Goal: Transaction & Acquisition: Subscribe to service/newsletter

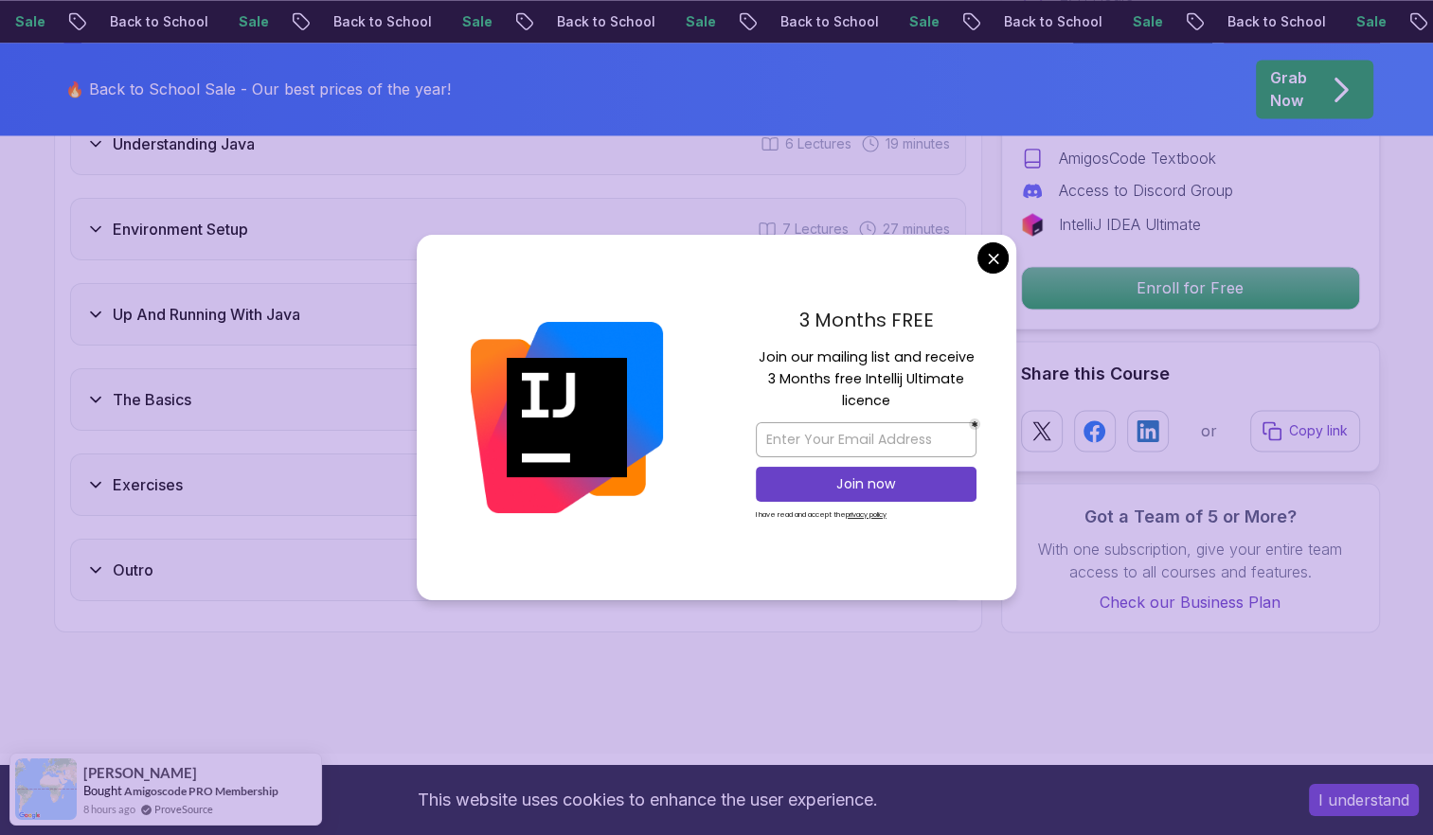
scroll to position [3100, 0]
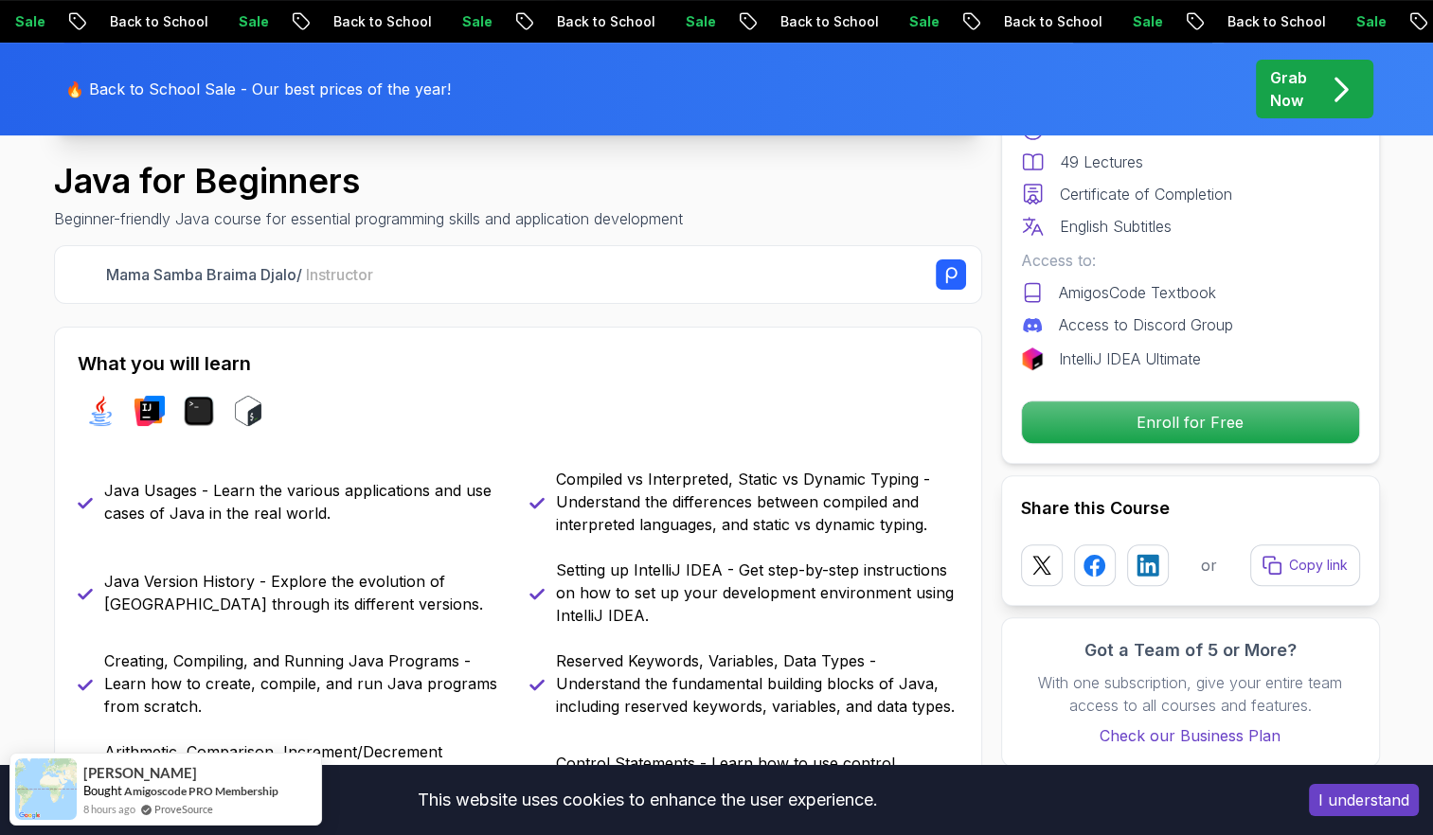
scroll to position [0, 0]
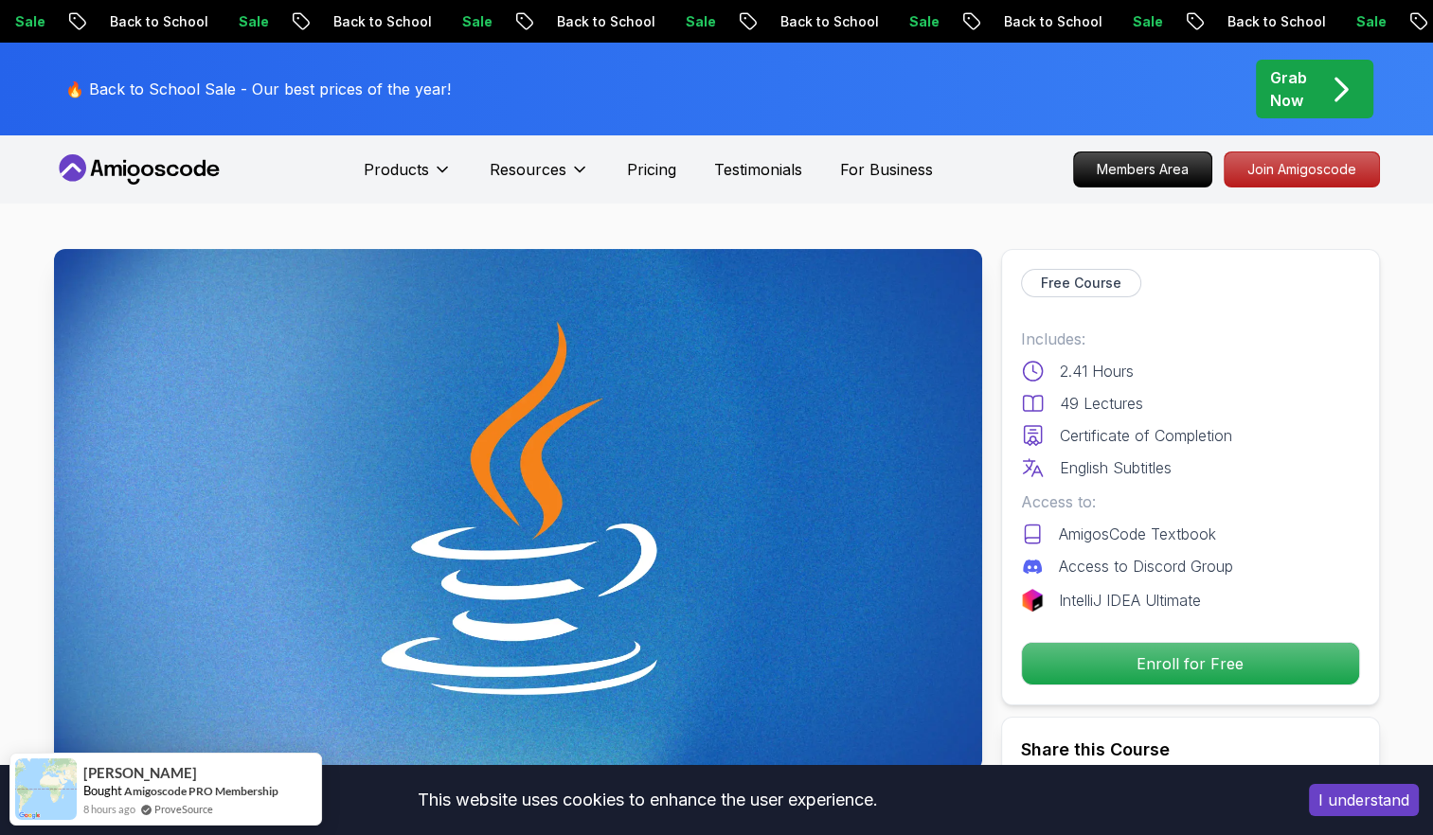
click at [669, 17] on p "Sale" at bounding box center [699, 21] width 61 height 19
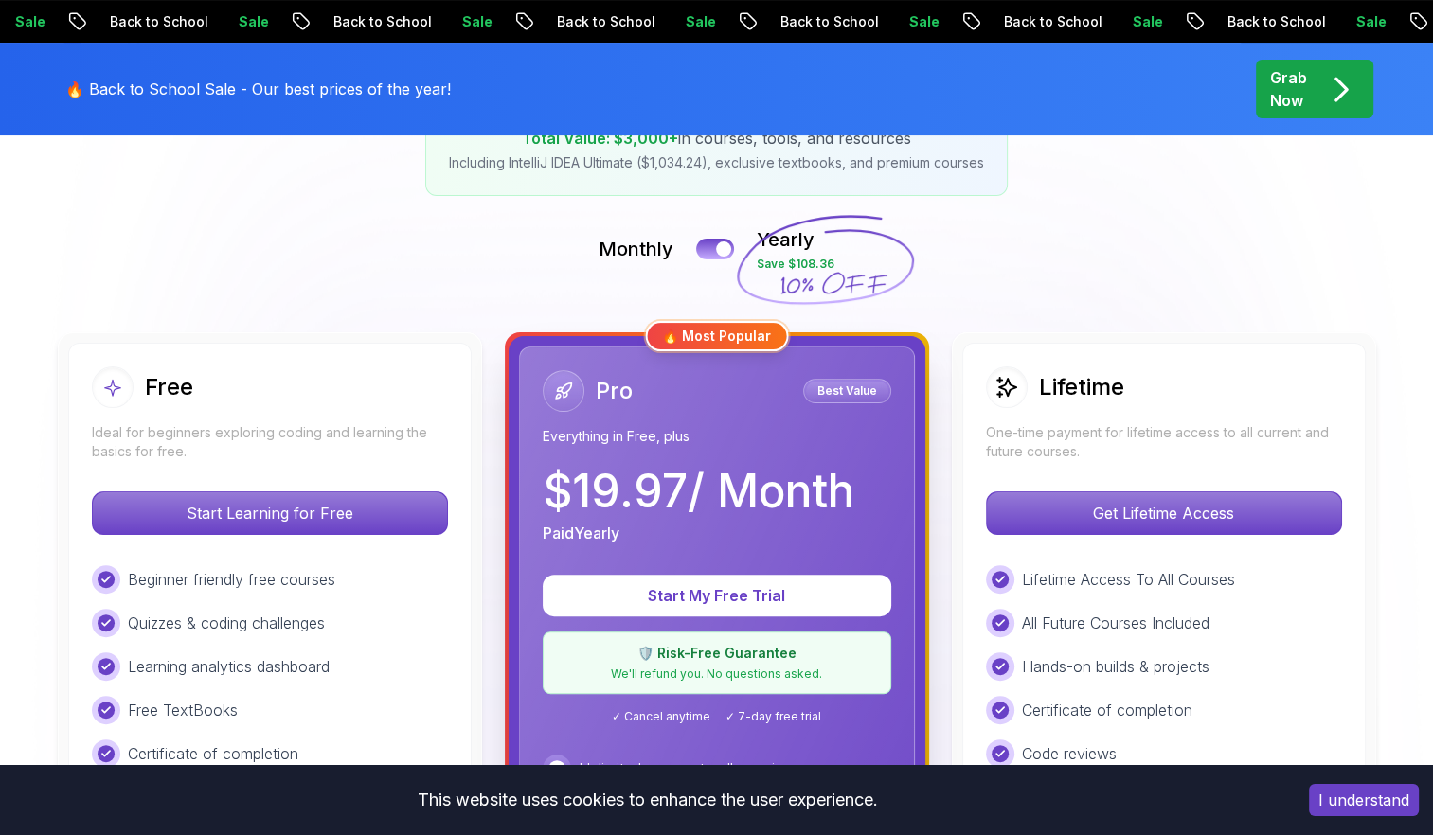
scroll to position [303, 0]
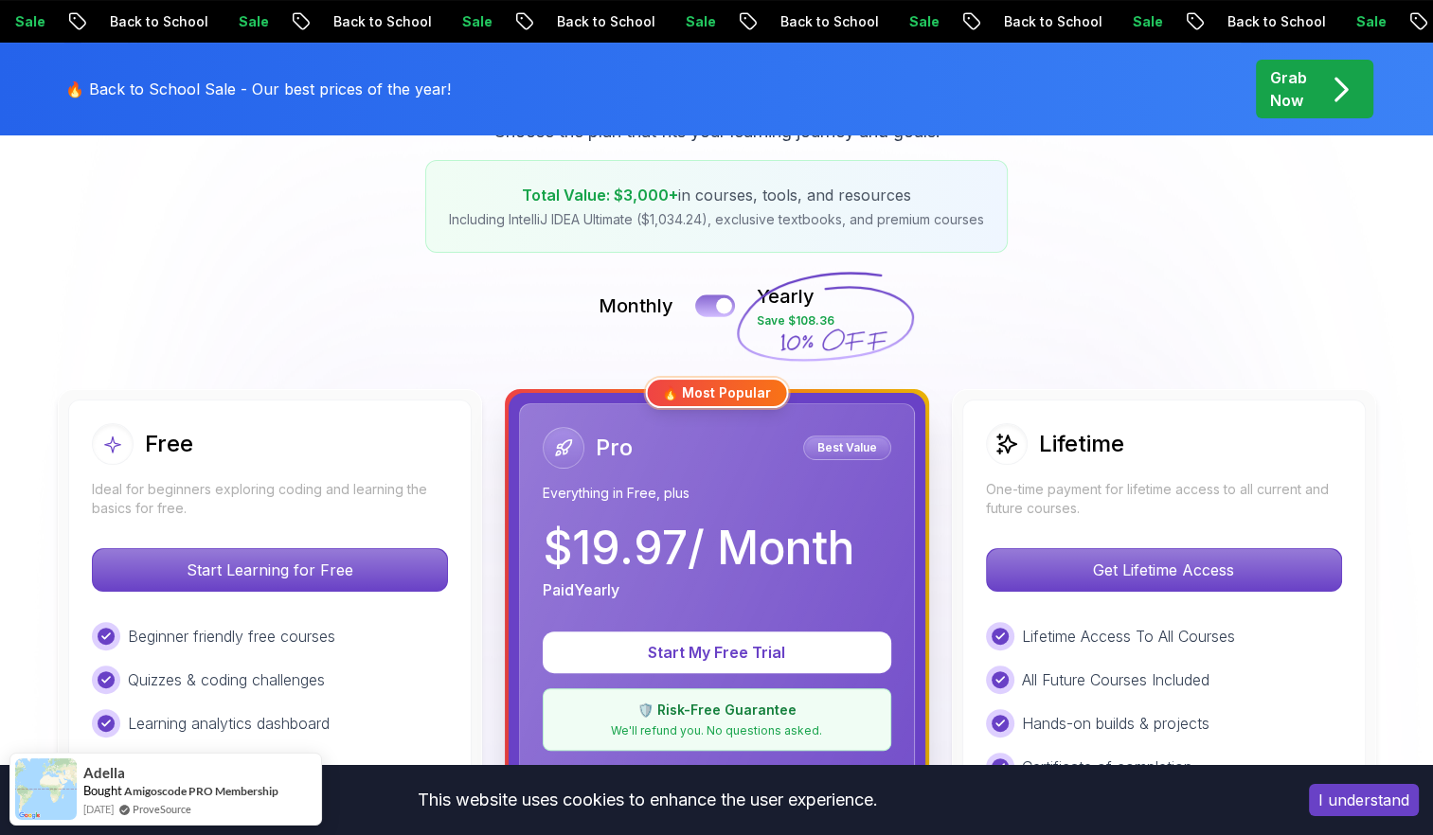
click at [718, 313] on button at bounding box center [715, 305] width 40 height 22
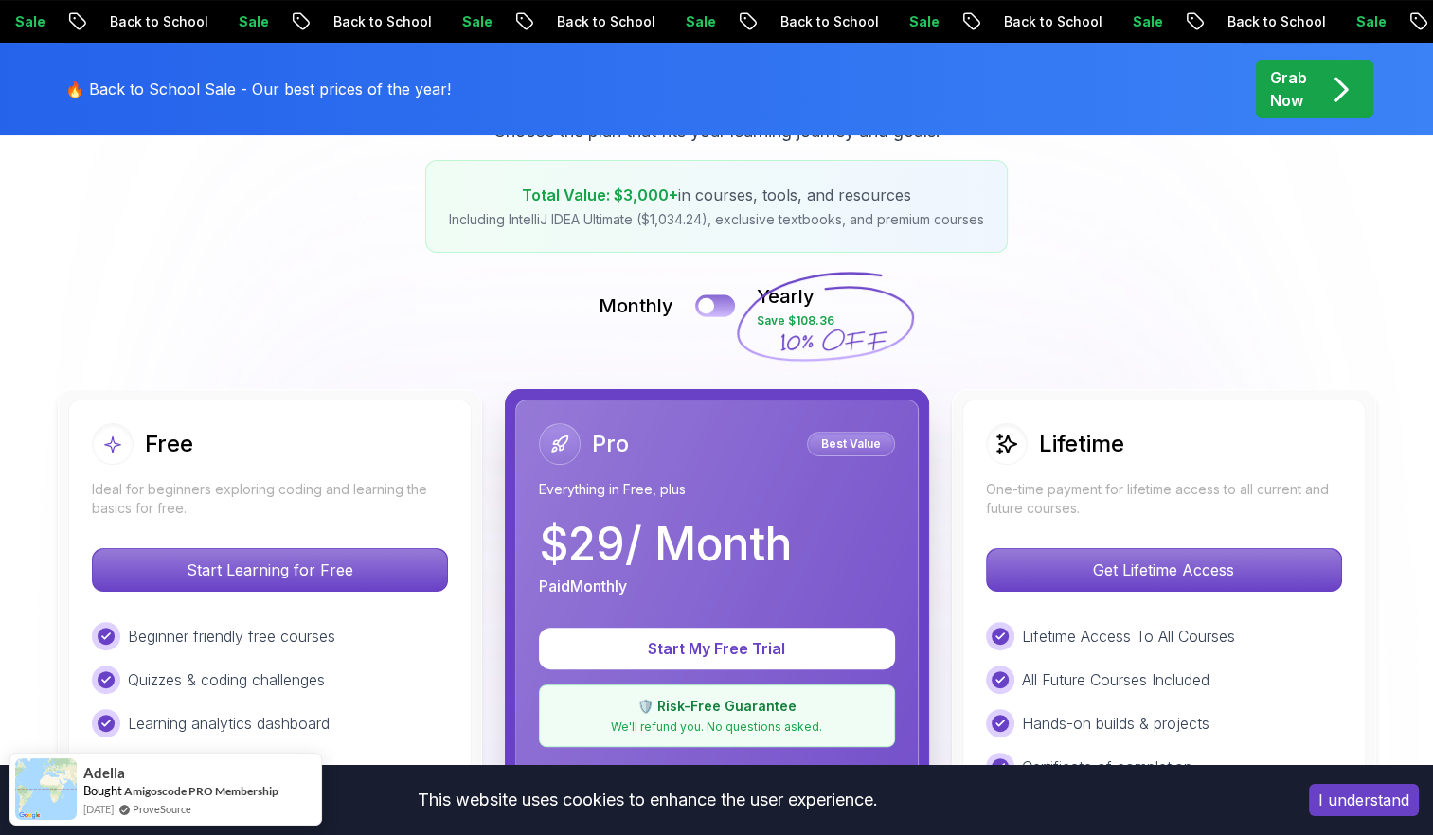
click at [718, 313] on button at bounding box center [715, 305] width 40 height 22
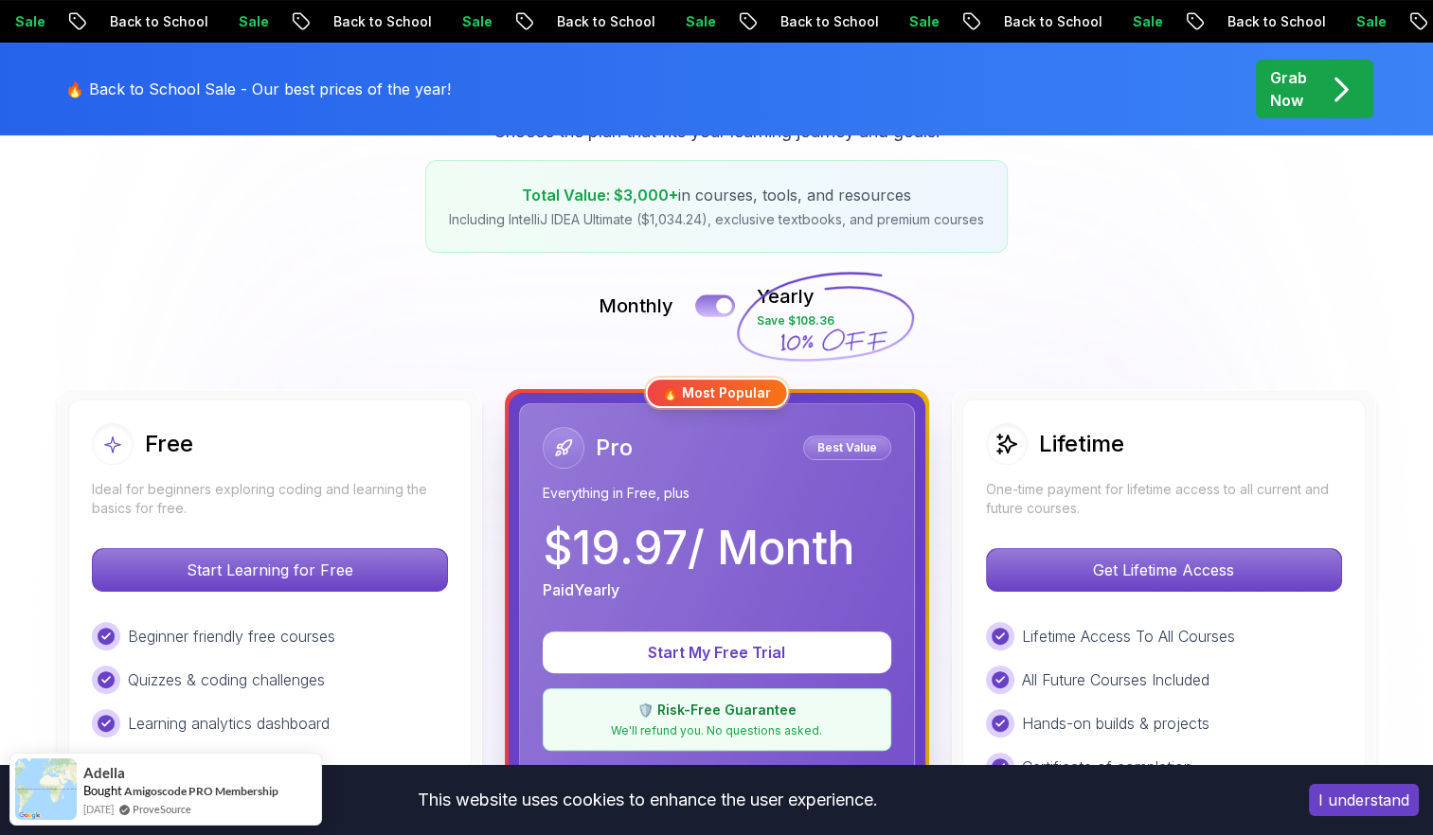
click at [718, 313] on button at bounding box center [715, 305] width 40 height 22
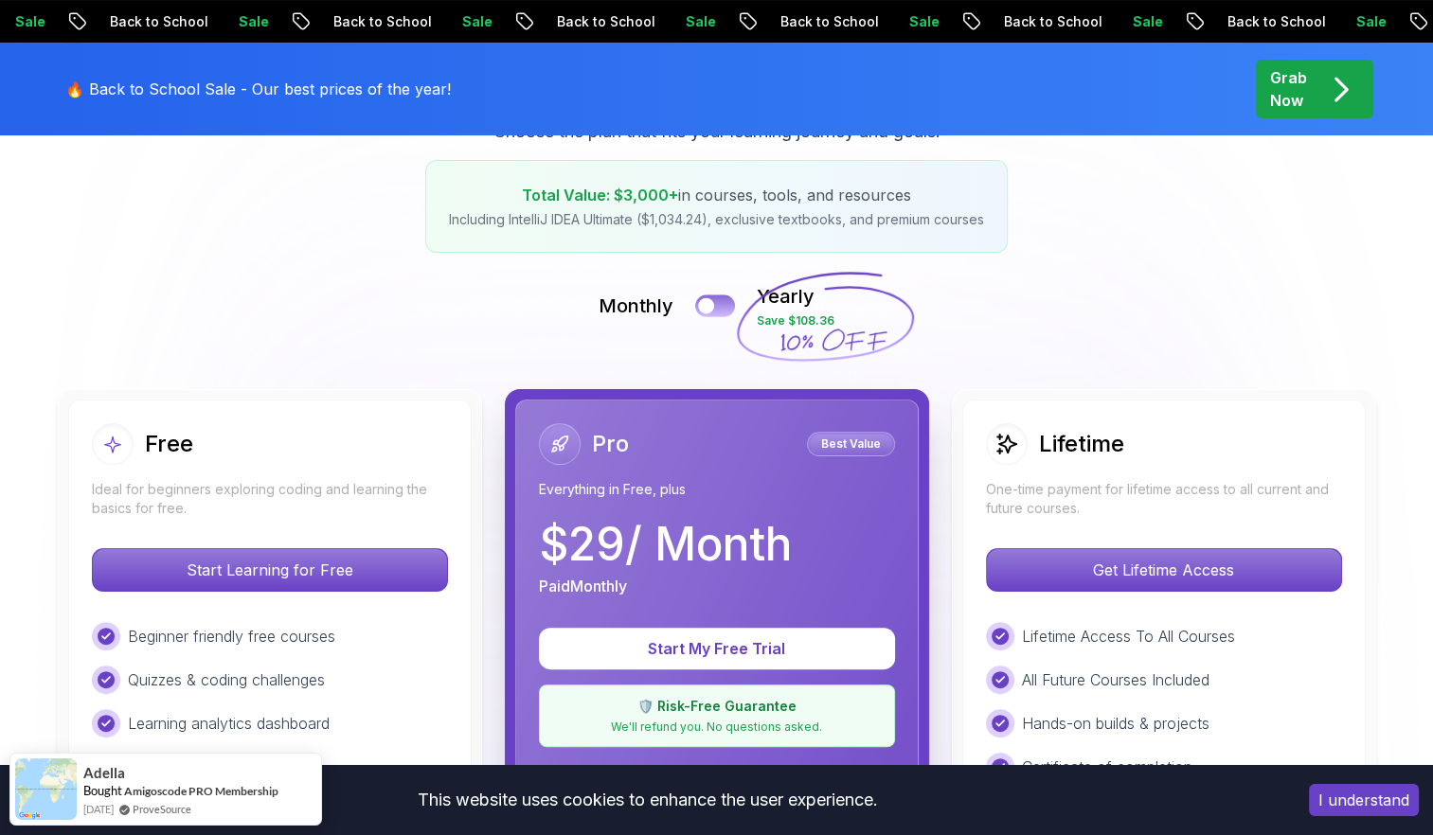
click at [718, 313] on button at bounding box center [715, 305] width 40 height 22
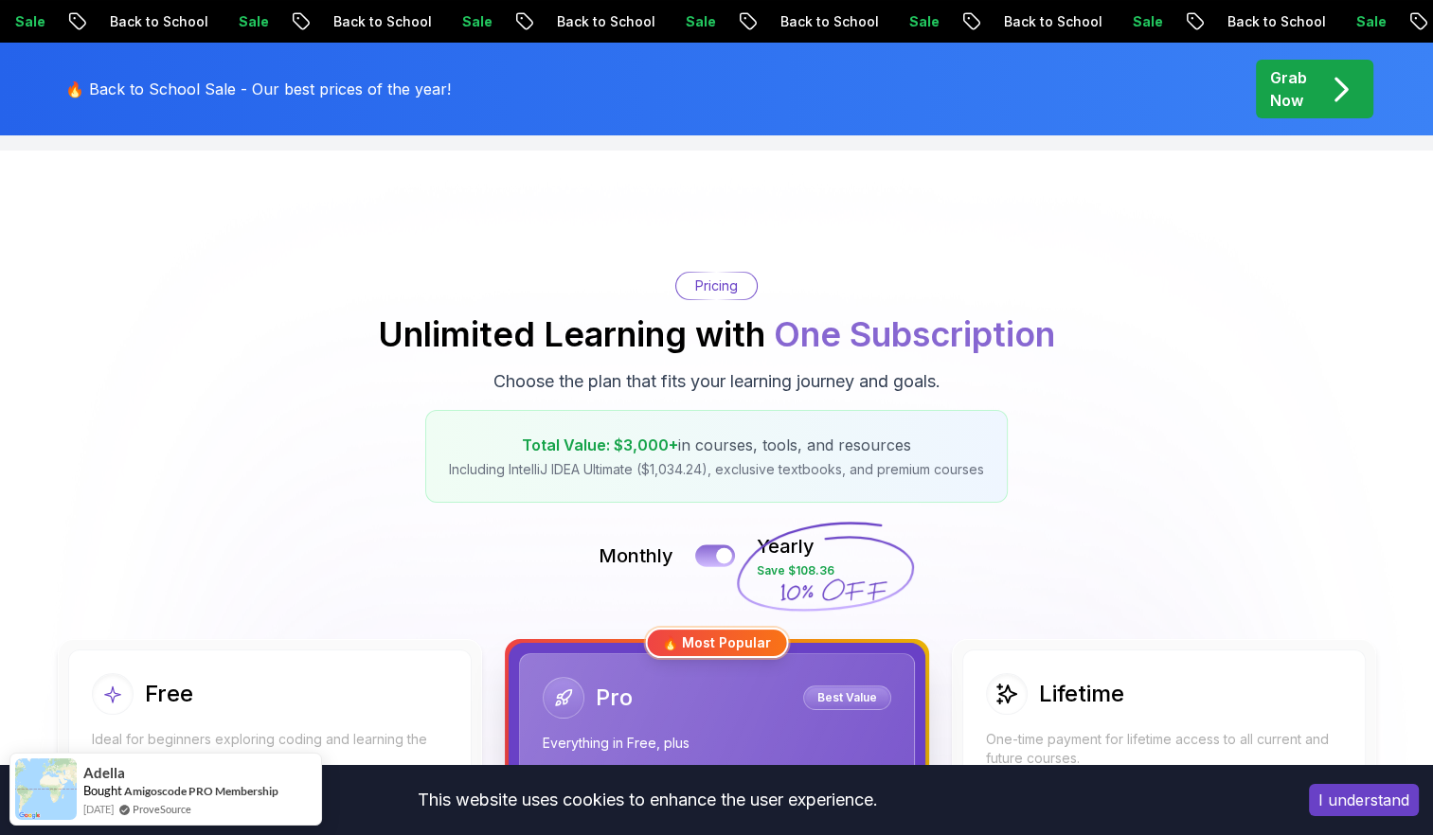
scroll to position [0, 0]
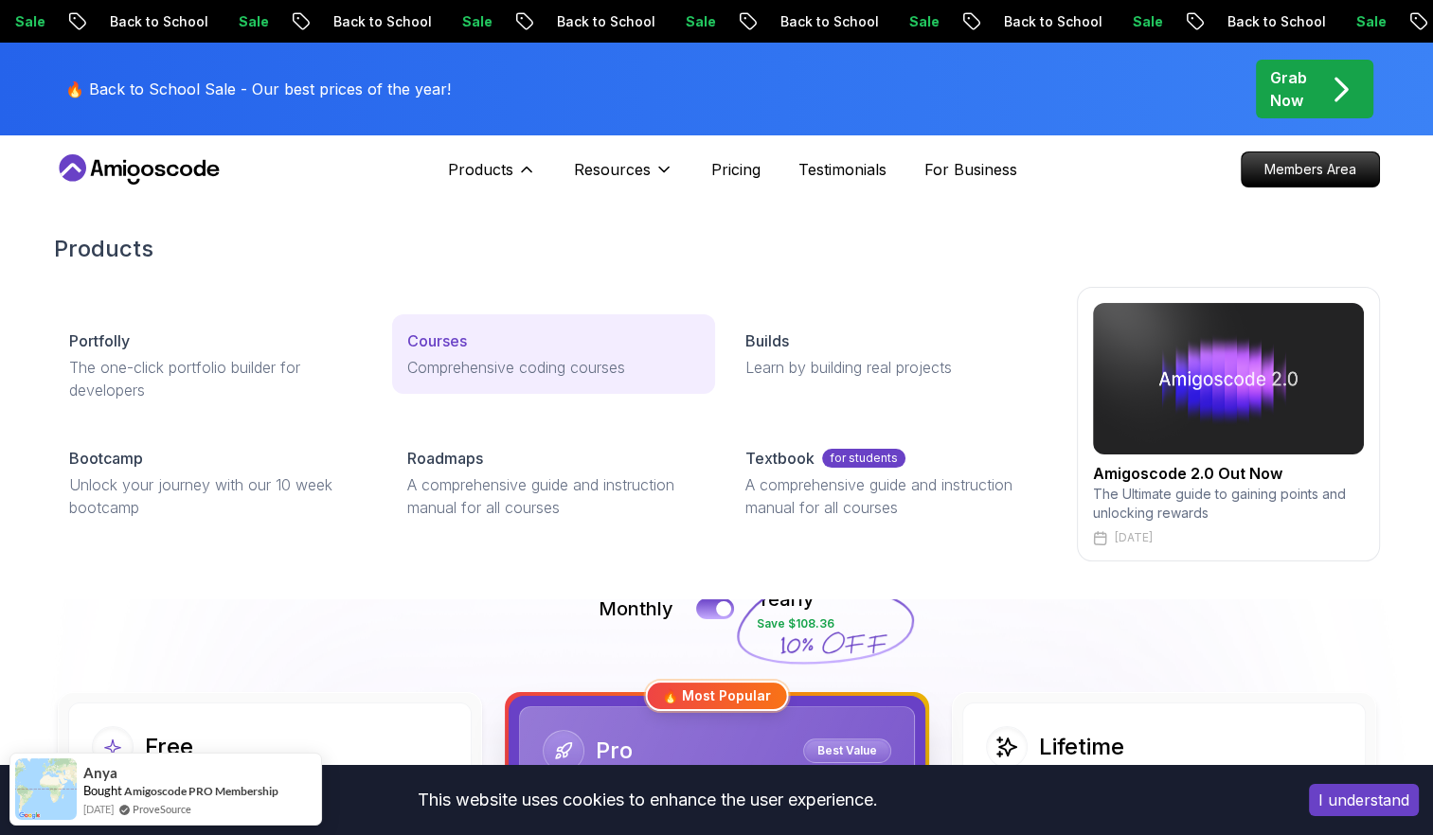
click at [464, 347] on p "Courses" at bounding box center [437, 341] width 60 height 23
